Goal: Navigation & Orientation: Understand site structure

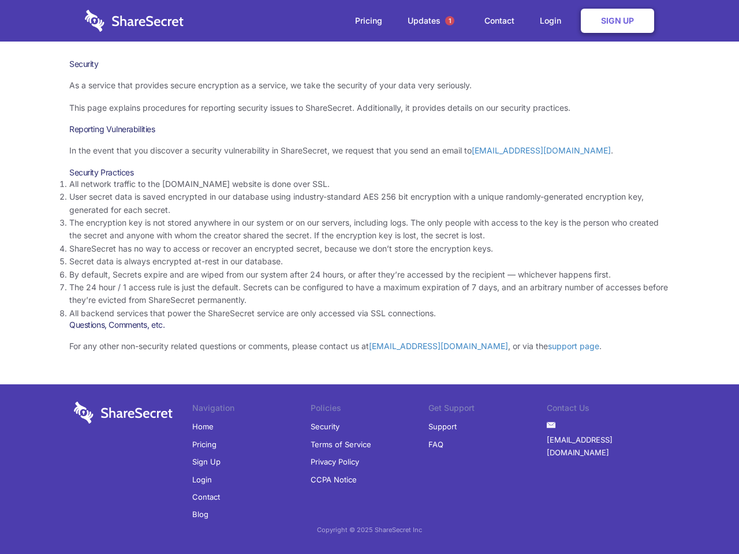
click at [370, 277] on li "By default, Secrets expire and are wiped from our system after 24 hours, or aft…" at bounding box center [369, 274] width 600 height 13
click at [450, 21] on span "1" at bounding box center [449, 20] width 9 height 9
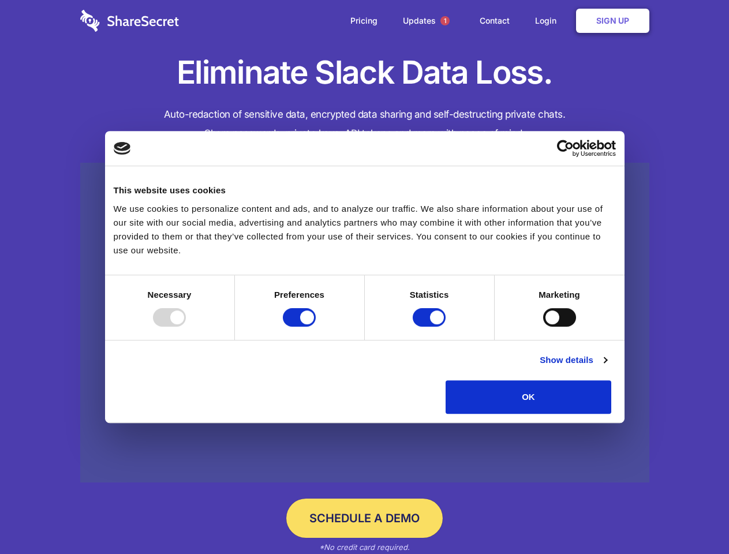
click at [186, 327] on div at bounding box center [169, 317] width 33 height 18
click at [316, 327] on input "Preferences" at bounding box center [299, 317] width 33 height 18
checkbox input "false"
click at [431, 327] on input "Statistics" at bounding box center [429, 317] width 33 height 18
checkbox input "false"
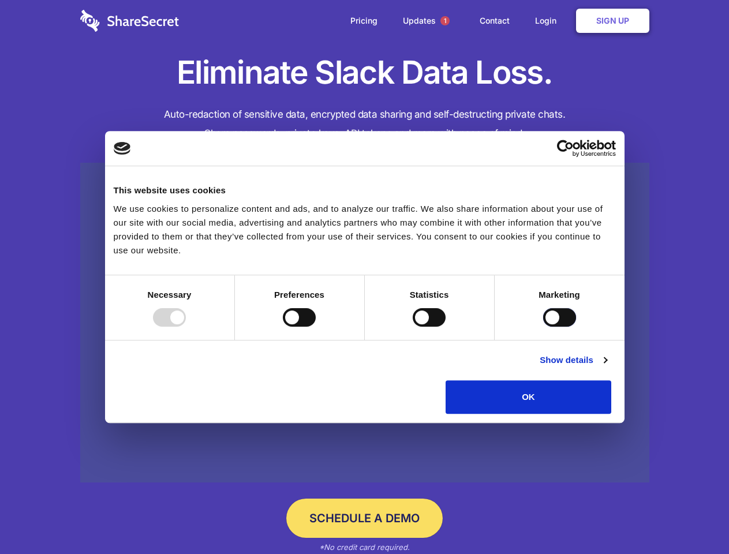
click at [543, 327] on input "Marketing" at bounding box center [559, 317] width 33 height 18
checkbox input "true"
click at [607, 367] on link "Show details" at bounding box center [573, 360] width 67 height 14
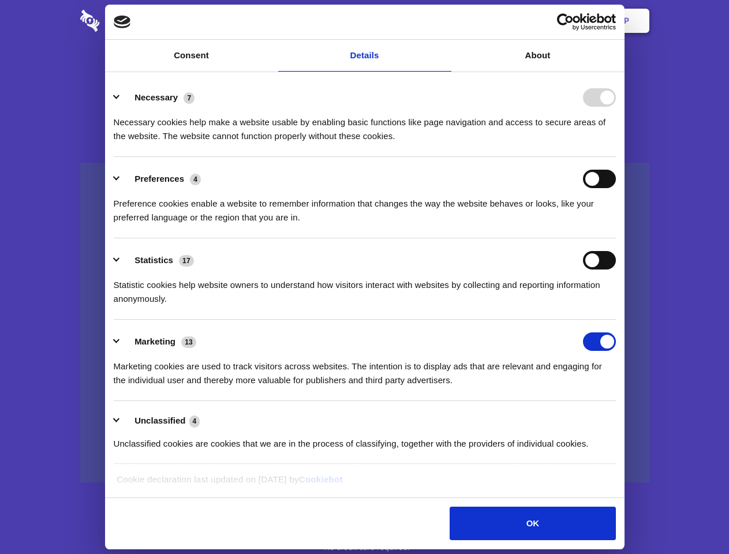
click at [621, 418] on ul "Necessary 7 Necessary cookies help make a website usable by enabling basic func…" at bounding box center [364, 270] width 513 height 389
click at [445, 21] on span "1" at bounding box center [445, 20] width 9 height 9
